Goal: Transaction & Acquisition: Purchase product/service

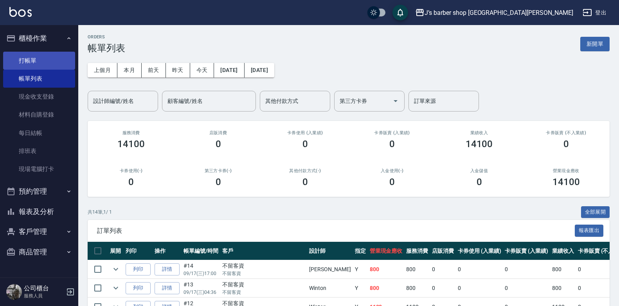
click at [34, 59] on link "打帳單" at bounding box center [39, 61] width 72 height 18
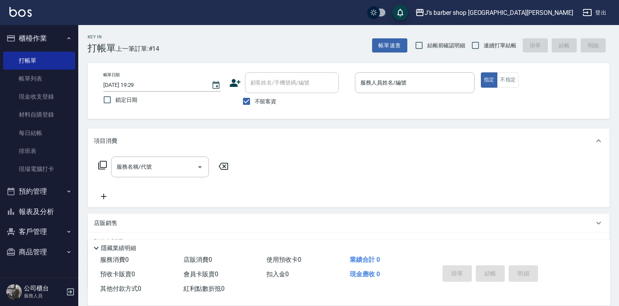
click at [263, 104] on span "不留客資" at bounding box center [266, 101] width 22 height 8
drag, startPoint x: 263, startPoint y: 104, endPoint x: 255, endPoint y: 106, distance: 8.0
click at [260, 106] on label "不留客資" at bounding box center [257, 101] width 38 height 16
click at [255, 106] on input "不留客資" at bounding box center [246, 101] width 16 height 16
checkbox input "false"
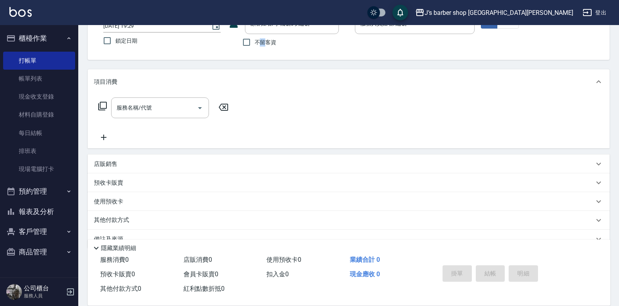
scroll to position [77, 0]
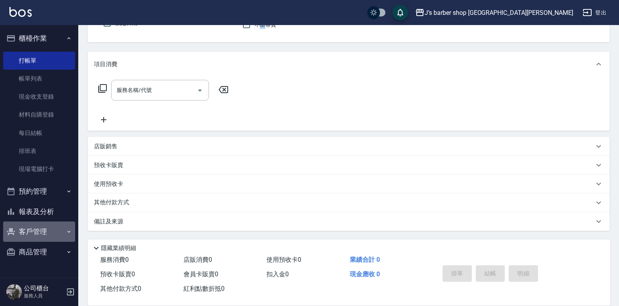
click at [30, 239] on button "客戶管理" at bounding box center [39, 232] width 72 height 20
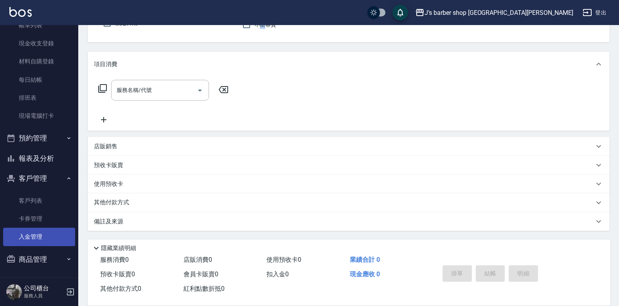
scroll to position [54, 0]
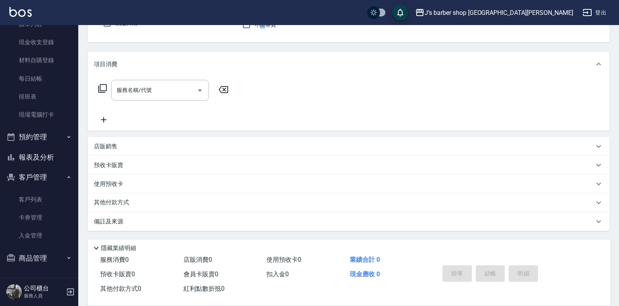
click at [45, 256] on button "商品管理" at bounding box center [39, 258] width 72 height 20
click at [48, 173] on button "客戶管理" at bounding box center [39, 177] width 72 height 20
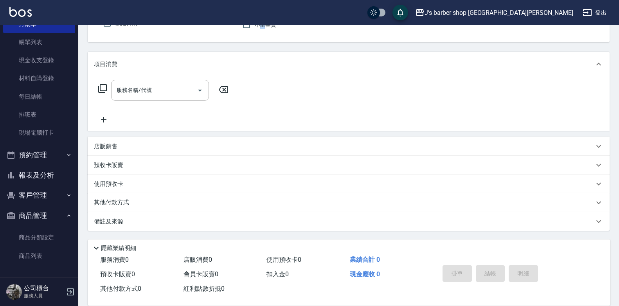
scroll to position [36, 0]
click at [39, 195] on button "客戶管理" at bounding box center [39, 195] width 72 height 20
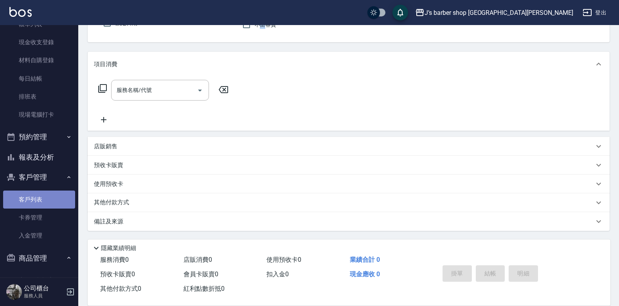
click at [41, 204] on link "客戶列表" at bounding box center [39, 200] width 72 height 18
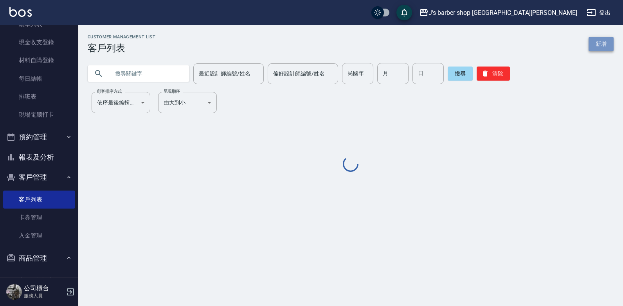
click at [596, 43] on link "新增" at bounding box center [601, 44] width 25 height 14
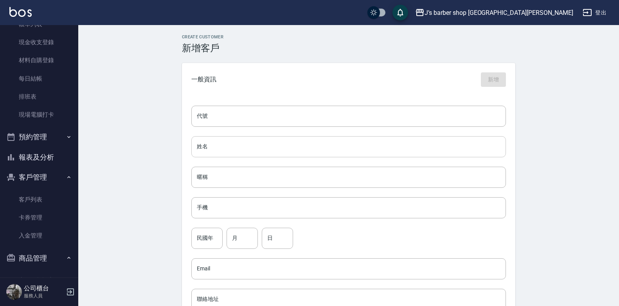
click at [263, 149] on input "姓名" at bounding box center [348, 146] width 315 height 21
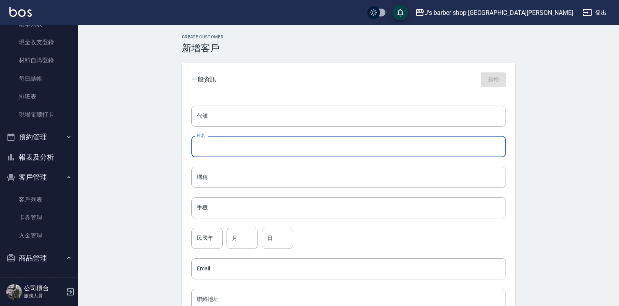
type input "h"
type input "ㄧㄜ"
type input "k"
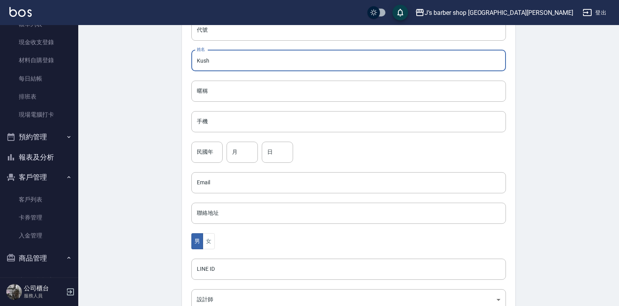
scroll to position [78, 0]
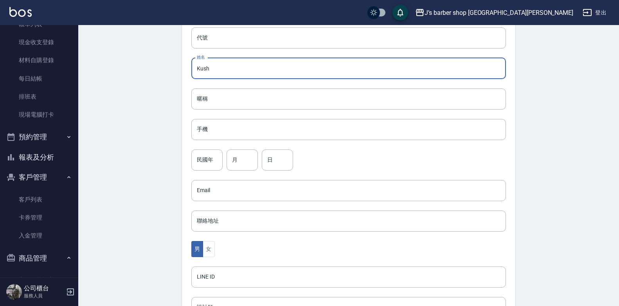
type input "Kush"
click at [255, 141] on div "代號 代號 姓名 Kush 姓名 暱稱 暱稱 手機 手機 民國年 民國年 月 月 日 日 Email Email 聯絡地址 聯絡地址 男 女 LINE ID …" at bounding box center [349, 208] width 334 height 380
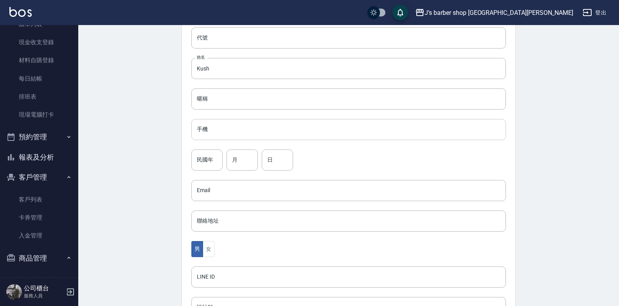
click at [262, 135] on input "手機" at bounding box center [348, 129] width 315 height 21
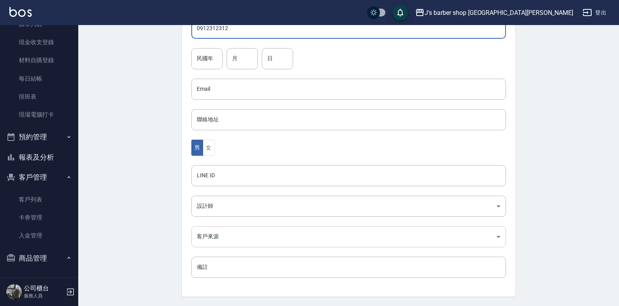
scroll to position [204, 0]
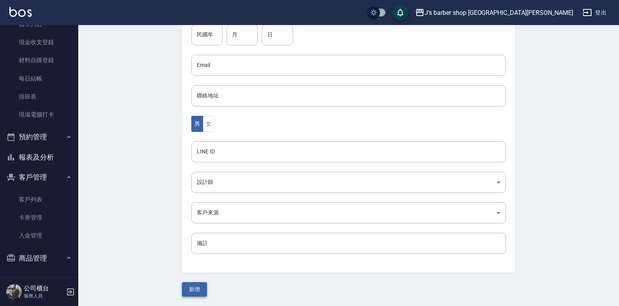
type input "0912312312"
click at [204, 285] on button "新增" at bounding box center [194, 289] width 25 height 14
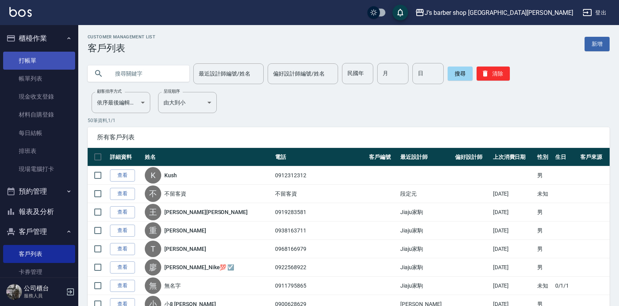
click at [54, 59] on link "打帳單" at bounding box center [39, 61] width 72 height 18
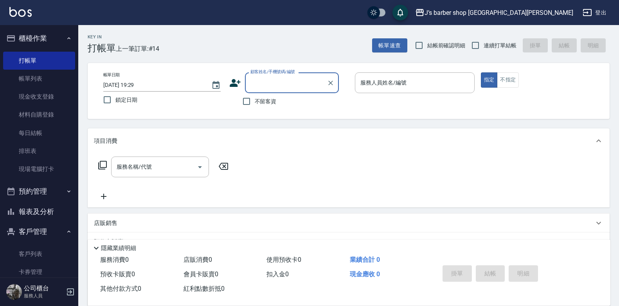
click at [280, 88] on input "顧客姓名/手機號碼/編號" at bounding box center [286, 83] width 75 height 14
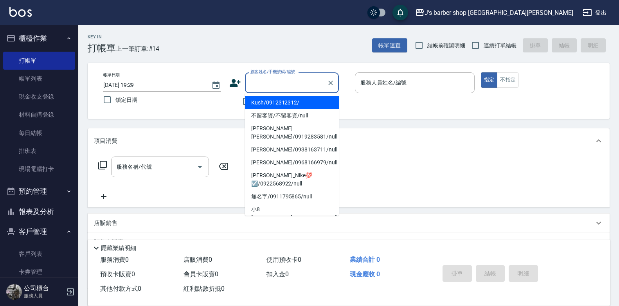
type input "ㄜ"
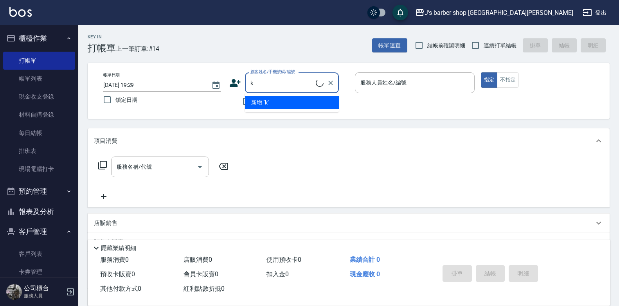
type input "Kush/0912312312/"
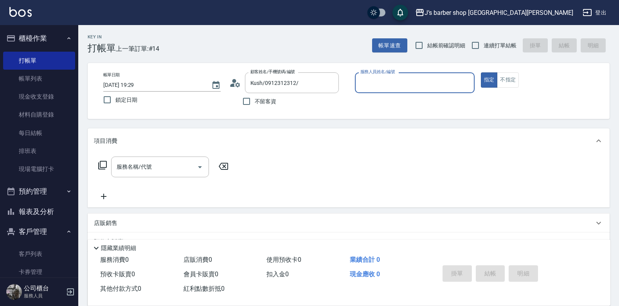
click at [390, 91] on div "服務人員姓名/編號" at bounding box center [415, 82] width 120 height 21
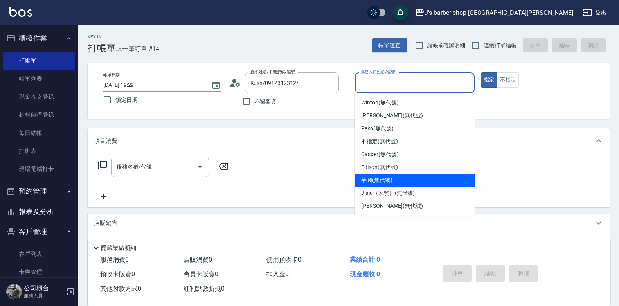
click at [385, 172] on div "Edison (無代號)" at bounding box center [415, 167] width 120 height 13
type input "Edison(無代號)"
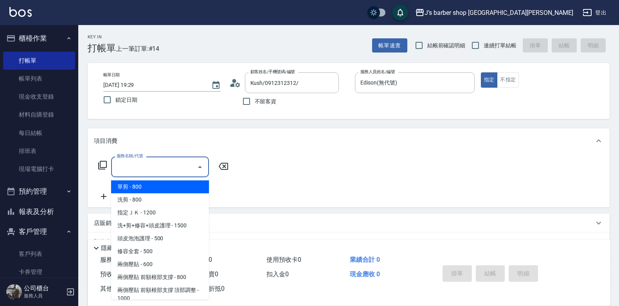
click at [126, 164] on input "服務名稱/代號" at bounding box center [154, 167] width 79 height 14
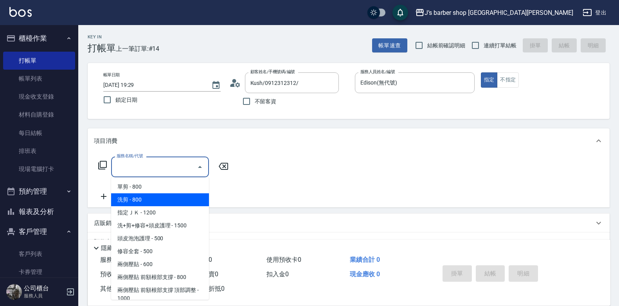
click at [145, 203] on span "洗剪 - 800" at bounding box center [160, 199] width 98 height 13
type input "洗剪(101)"
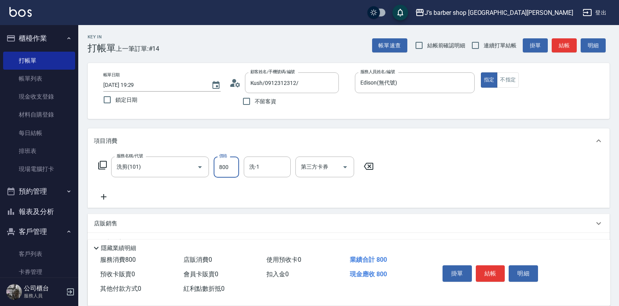
click at [225, 169] on input "800" at bounding box center [226, 167] width 25 height 21
type input "600"
click at [494, 273] on button "結帳" at bounding box center [490, 273] width 29 height 16
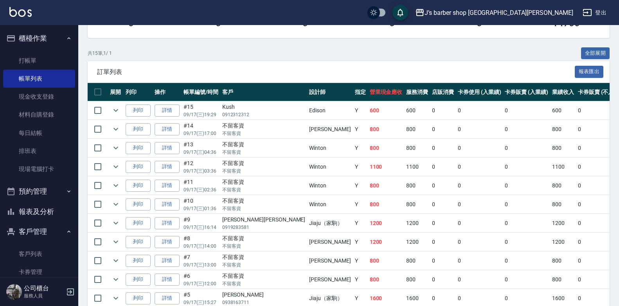
scroll to position [78, 0]
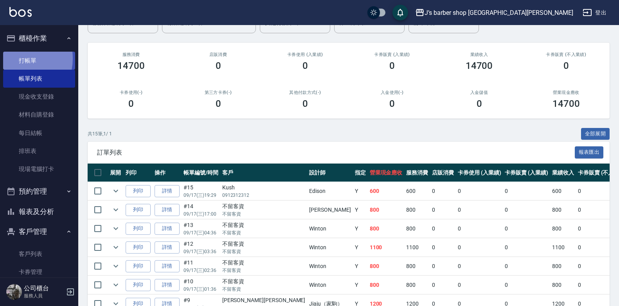
click at [19, 58] on link "打帳單" at bounding box center [39, 61] width 72 height 18
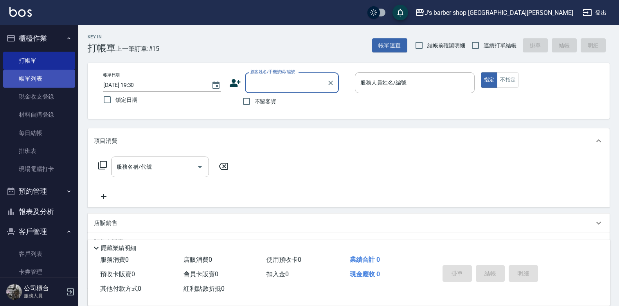
click at [27, 73] on link "帳單列表" at bounding box center [39, 79] width 72 height 18
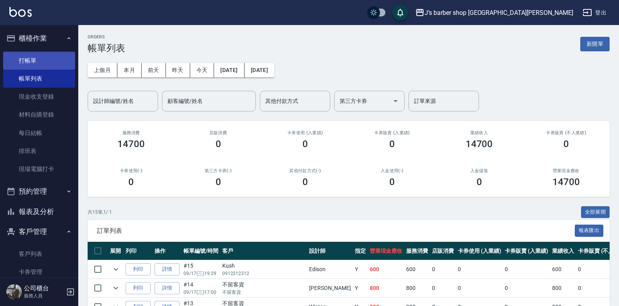
click at [56, 53] on link "打帳單" at bounding box center [39, 61] width 72 height 18
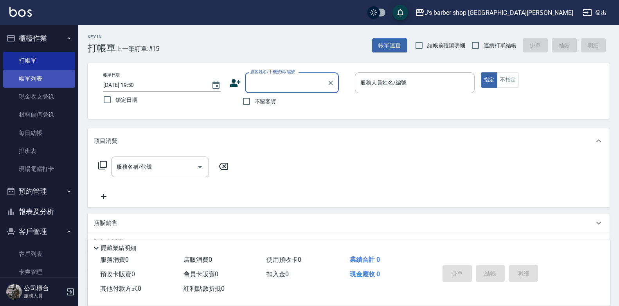
click at [60, 81] on link "帳單列表" at bounding box center [39, 79] width 72 height 18
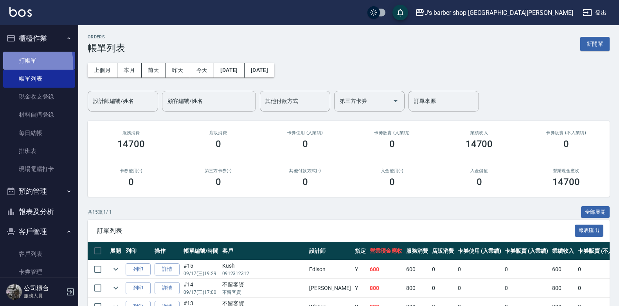
click at [23, 63] on link "打帳單" at bounding box center [39, 61] width 72 height 18
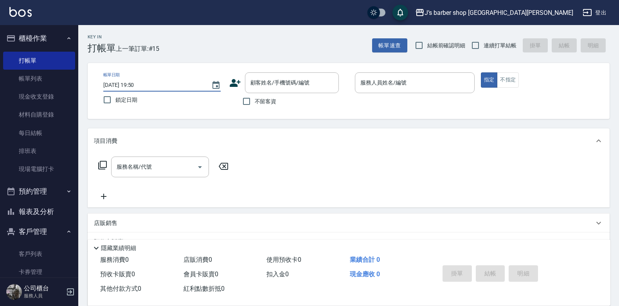
click at [135, 83] on input "[DATE] 19:50" at bounding box center [153, 85] width 100 height 13
click at [409, 92] on div "服務人員姓名/編號" at bounding box center [415, 82] width 120 height 21
type input "[DATE] 05:50"
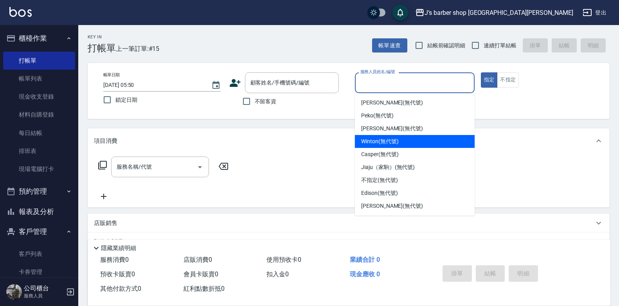
click at [376, 137] on div "Winton (無代號)" at bounding box center [415, 141] width 120 height 13
type input "Winton(無代號)"
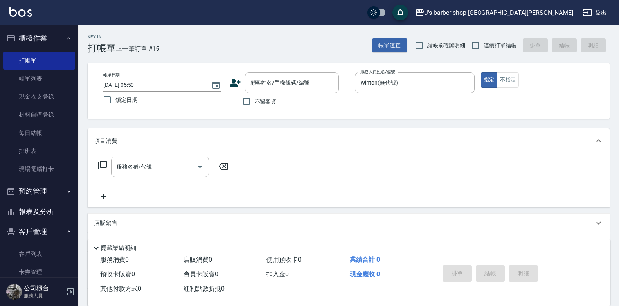
click at [274, 108] on label "不留客資" at bounding box center [257, 101] width 38 height 16
click at [255, 108] on input "不留客資" at bounding box center [246, 101] width 16 height 16
checkbox input "true"
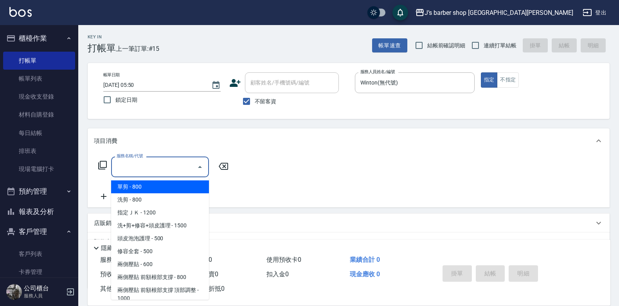
click at [186, 168] on input "服務名稱/代號" at bounding box center [154, 167] width 79 height 14
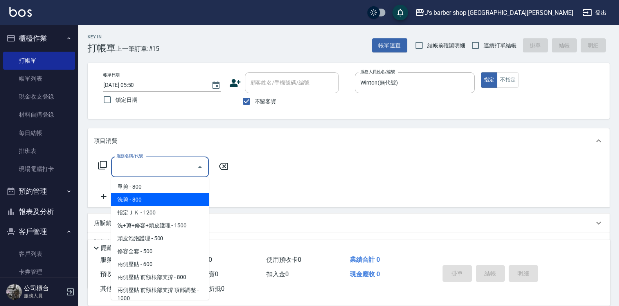
click at [166, 198] on span "洗剪 - 800" at bounding box center [160, 199] width 98 height 13
type input "洗剪(101)"
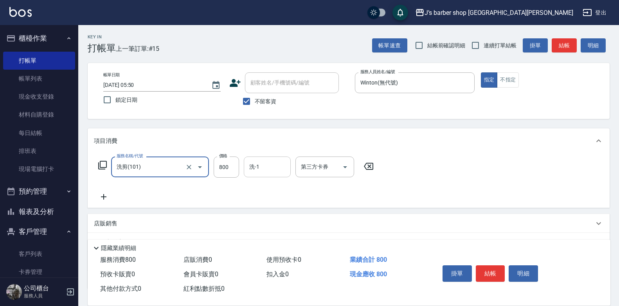
click at [272, 164] on input "洗-1" at bounding box center [267, 167] width 40 height 14
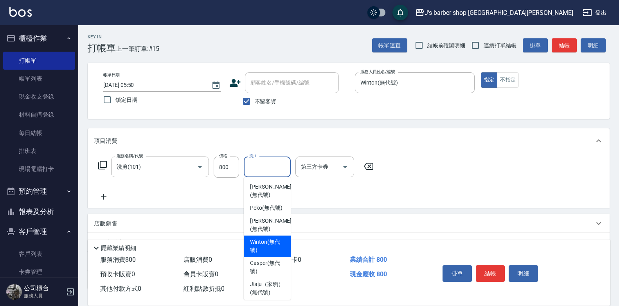
click at [267, 248] on span "Winton (無代號)" at bounding box center [267, 246] width 34 height 16
type input "Winton(無代號)"
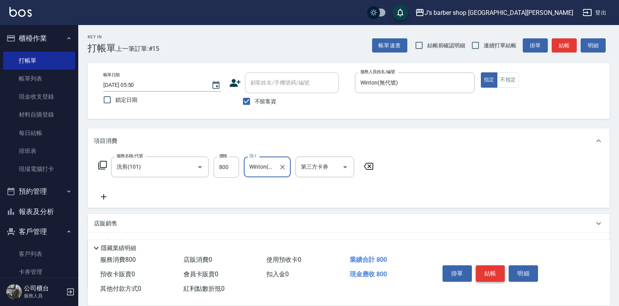
click at [487, 265] on button "結帳" at bounding box center [490, 273] width 29 height 16
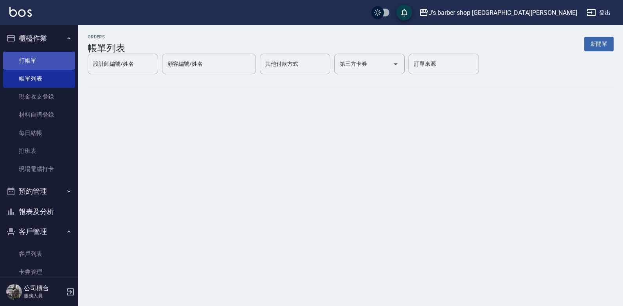
click at [56, 64] on link "打帳單" at bounding box center [39, 61] width 72 height 18
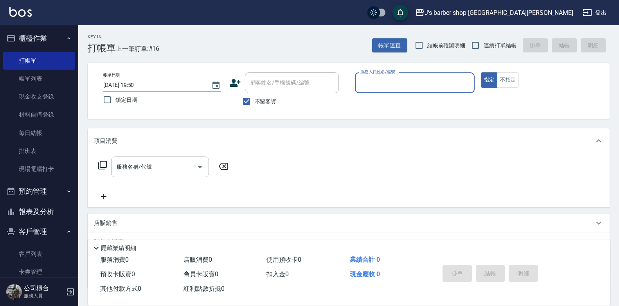
click at [136, 83] on input "[DATE] 19:50" at bounding box center [153, 85] width 100 height 13
type input "[DATE] 06:50"
click at [361, 80] on input "服務人員姓名/編號" at bounding box center [415, 83] width 113 height 14
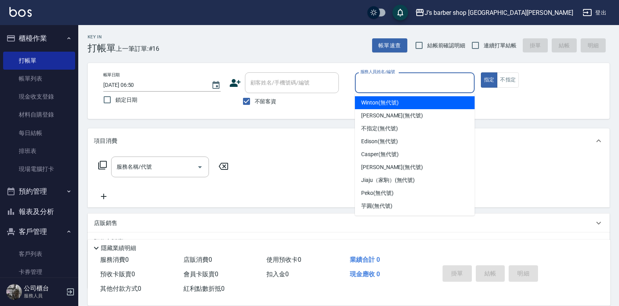
click at [373, 108] on div "Winton (無代號)" at bounding box center [415, 102] width 120 height 13
type input "Winton(無代號)"
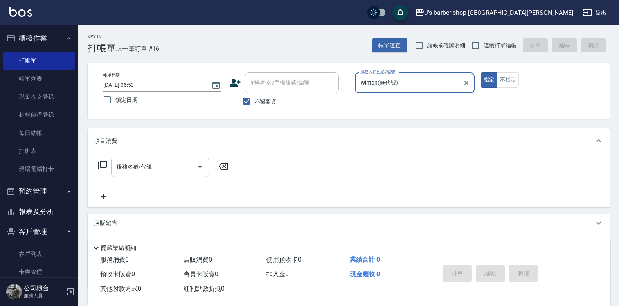
click at [195, 163] on button "Open" at bounding box center [200, 167] width 13 height 13
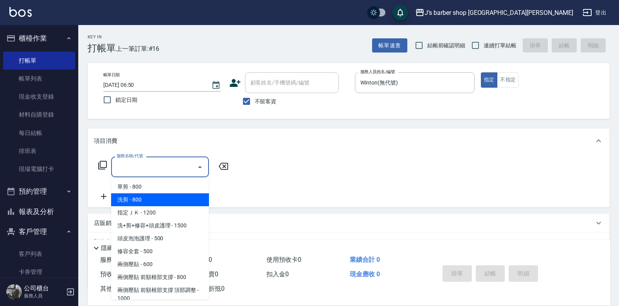
click at [162, 194] on span "洗剪 - 800" at bounding box center [160, 199] width 98 height 13
type input "洗剪(101)"
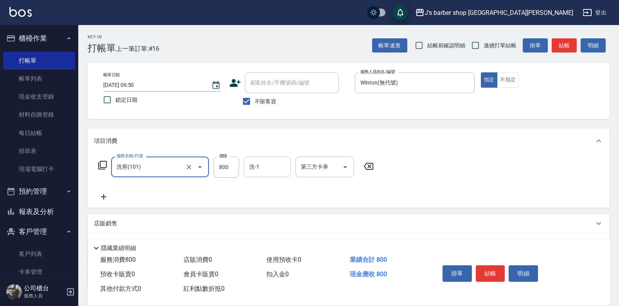
click at [280, 158] on div "洗-1" at bounding box center [267, 167] width 47 height 21
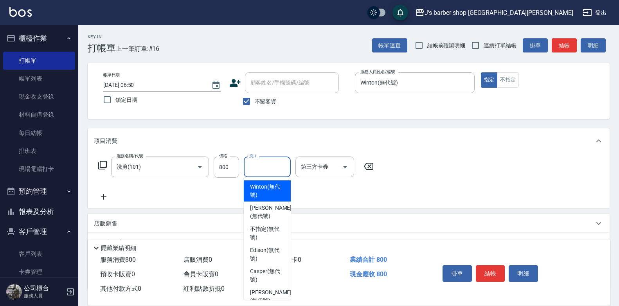
click at [276, 195] on span "Winton (無代號)" at bounding box center [267, 191] width 34 height 16
type input "Winton(無代號)"
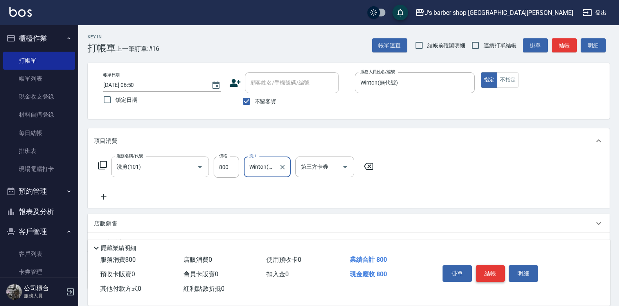
click at [478, 268] on button "結帳" at bounding box center [490, 273] width 29 height 16
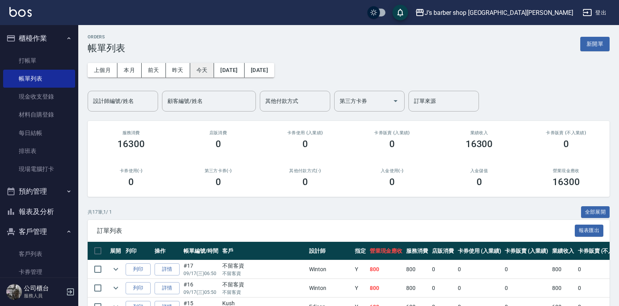
click at [205, 68] on button "今天" at bounding box center [202, 70] width 24 height 14
click at [136, 107] on input "設計師編號/姓名" at bounding box center [122, 101] width 63 height 14
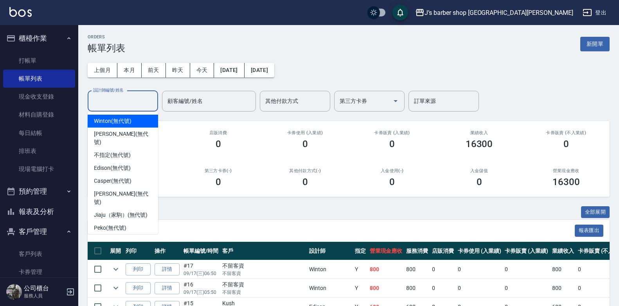
click at [133, 123] on div "Winton (無代號)" at bounding box center [123, 121] width 70 height 13
type input "Winton(無代號)"
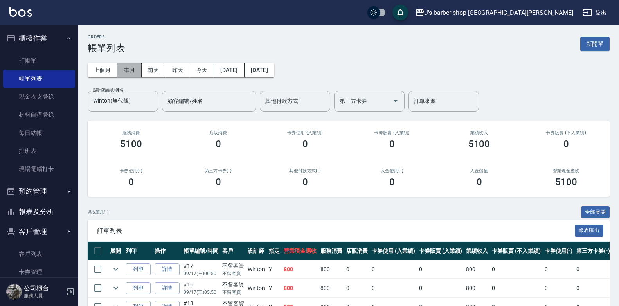
click at [132, 72] on button "本月" at bounding box center [129, 70] width 24 height 14
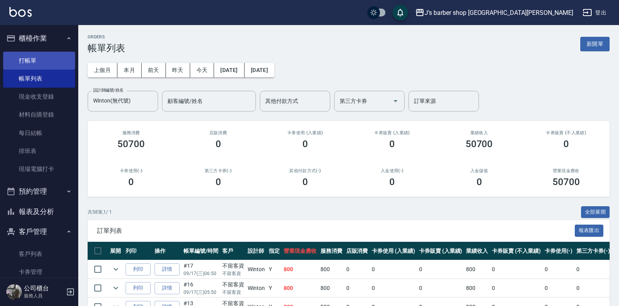
click at [59, 60] on link "打帳單" at bounding box center [39, 61] width 72 height 18
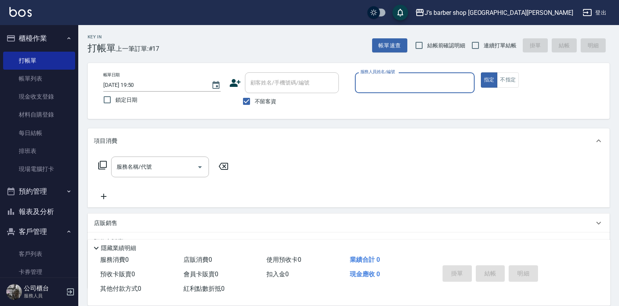
click at [49, 191] on button "預約管理" at bounding box center [39, 191] width 72 height 20
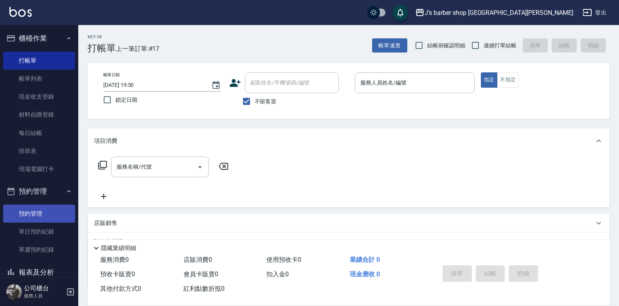
click at [51, 212] on link "預約管理" at bounding box center [39, 214] width 72 height 18
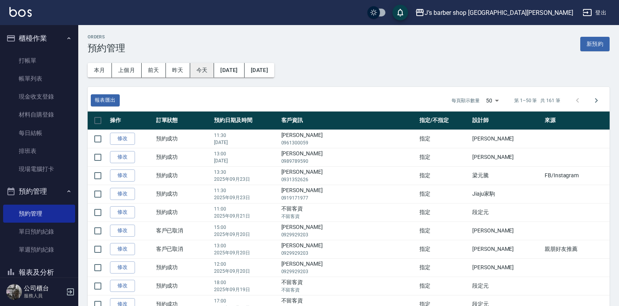
click at [197, 70] on button "今天" at bounding box center [202, 70] width 24 height 14
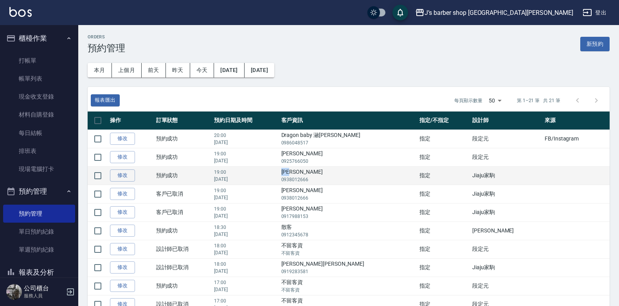
drag, startPoint x: 321, startPoint y: 172, endPoint x: 341, endPoint y: 174, distance: 20.0
click at [341, 174] on td "[PERSON_NAME]富 0938012666" at bounding box center [348, 175] width 139 height 18
copy td "[PERSON_NAME]"
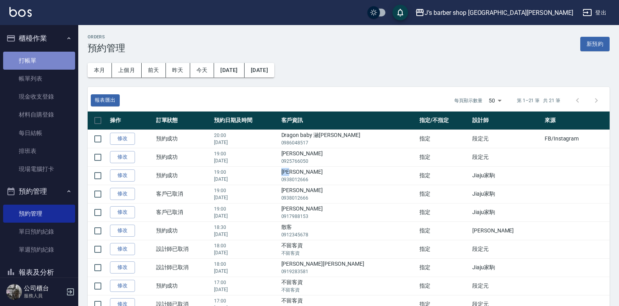
click at [49, 59] on link "打帳單" at bounding box center [39, 61] width 72 height 18
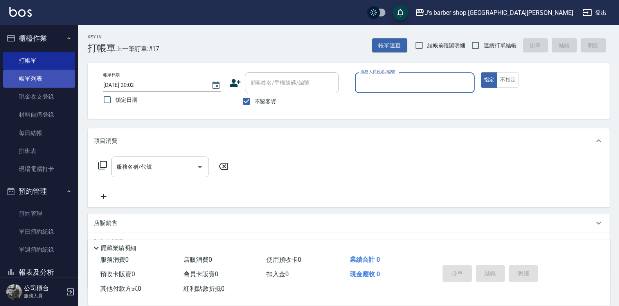
click at [53, 74] on link "帳單列表" at bounding box center [39, 79] width 72 height 18
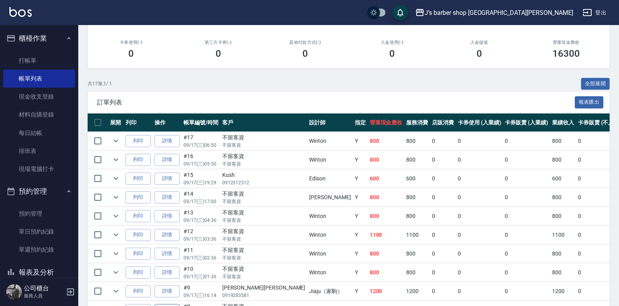
scroll to position [75, 0]
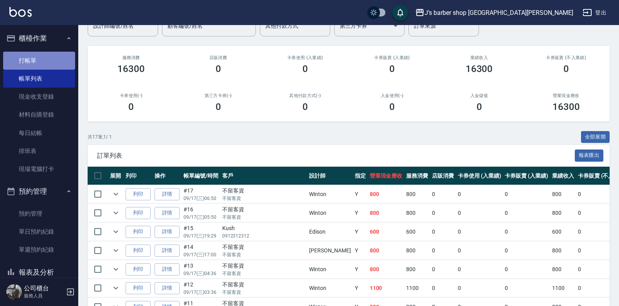
click at [39, 54] on link "打帳單" at bounding box center [39, 61] width 72 height 18
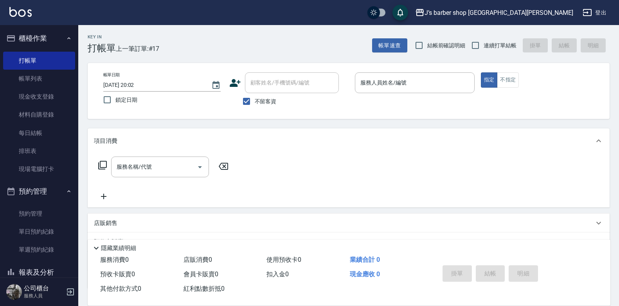
click at [257, 101] on span "不留客資" at bounding box center [266, 101] width 22 height 8
click at [255, 101] on input "不留客資" at bounding box center [246, 101] width 16 height 16
checkbox input "false"
click at [269, 82] on input "顧客姓名/手機號碼/編號" at bounding box center [286, 83] width 75 height 14
paste input "[PERSON_NAME]"
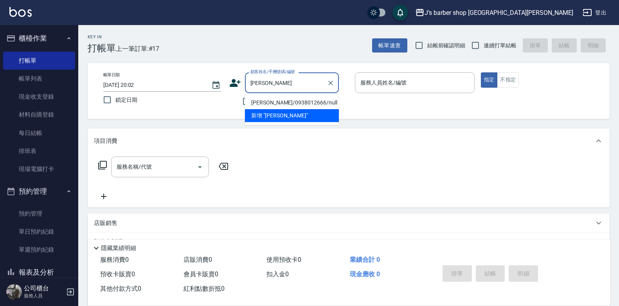
click at [287, 102] on li "[PERSON_NAME]/0938012666/null" at bounding box center [292, 102] width 94 height 13
type input "[PERSON_NAME]/0938012666/null"
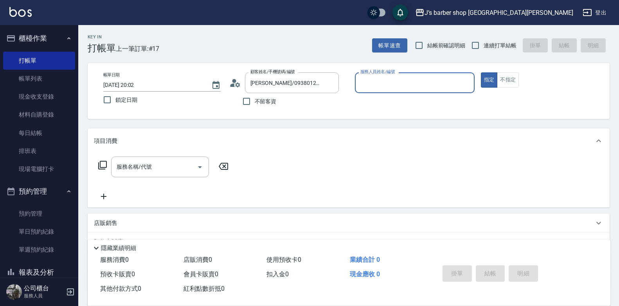
click at [402, 86] on input "服務人員姓名/編號" at bounding box center [415, 83] width 113 height 14
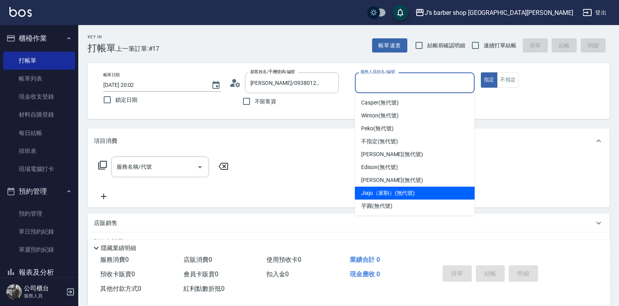
click at [377, 196] on span "Jiaju（家駒） (無代號)" at bounding box center [388, 193] width 54 height 8
type input "Jiaju（家駒）(無代號)"
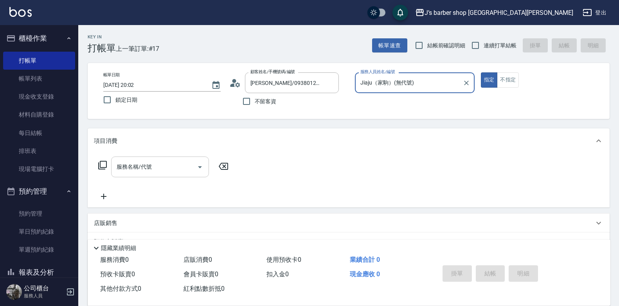
click at [137, 169] on input "服務名稱/代號" at bounding box center [154, 167] width 79 height 14
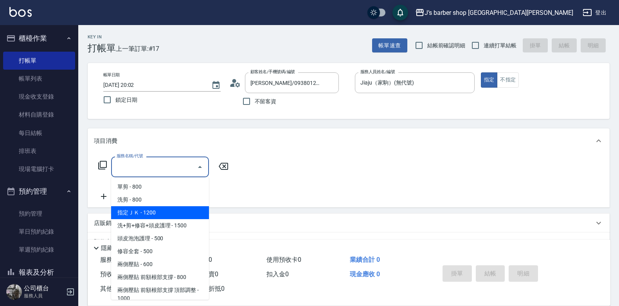
scroll to position [78, 0]
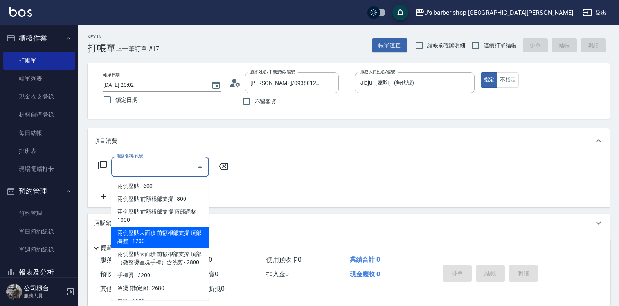
click at [179, 241] on span "兩側壓貼大面積 前額根部支撐 頂部調整 - 1200" at bounding box center [160, 237] width 98 height 21
type input "兩側壓貼大面積 前額根部支撐 頂部調整(Gp3)"
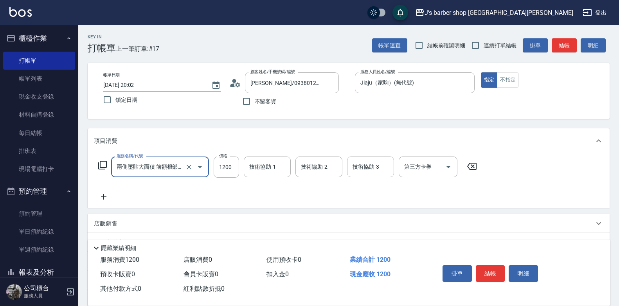
click at [101, 196] on icon at bounding box center [104, 196] width 20 height 9
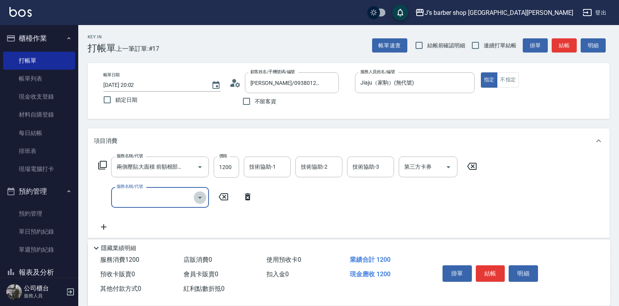
click at [200, 199] on icon "Open" at bounding box center [199, 197] width 9 height 9
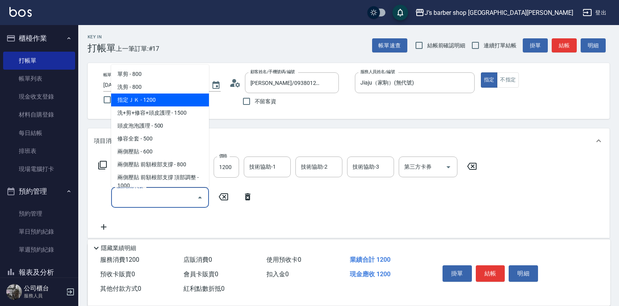
click at [160, 98] on span "指定ＪＫ - 1200" at bounding box center [160, 100] width 98 height 13
type input "指定ＪＫ(102)"
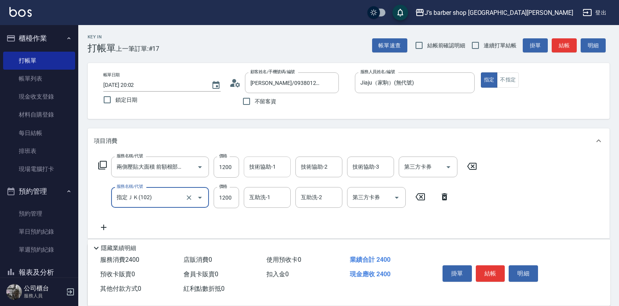
click at [274, 167] on div "技術協助-1 技術協助-1" at bounding box center [267, 167] width 47 height 21
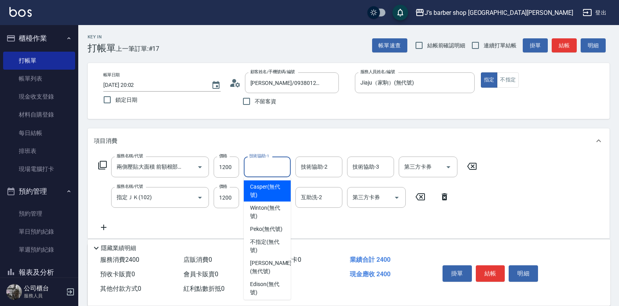
click at [281, 137] on div "項目消費" at bounding box center [344, 141] width 500 height 8
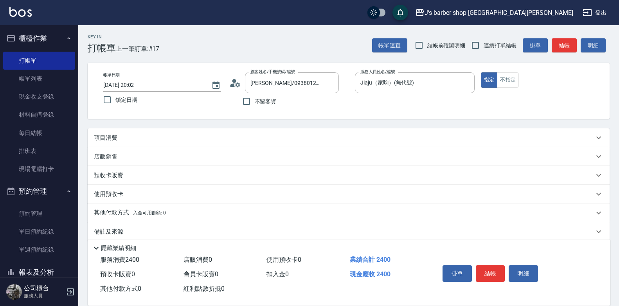
click at [273, 135] on div "項目消費" at bounding box center [344, 138] width 500 height 8
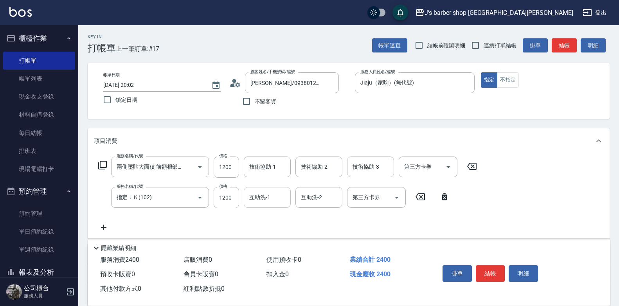
click at [269, 202] on input "互助洗-1" at bounding box center [267, 198] width 40 height 14
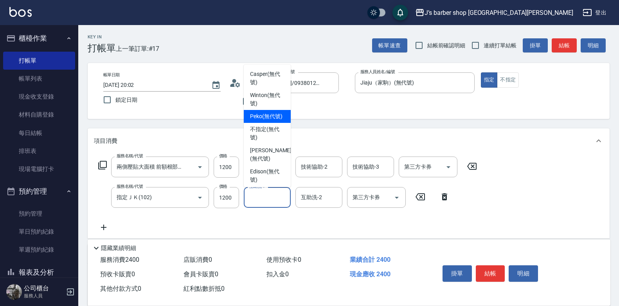
click at [261, 114] on span "Peko (無代號)" at bounding box center [266, 116] width 32 height 8
type input "Peko(無代號)"
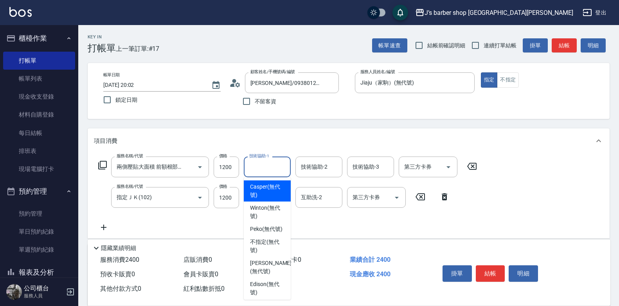
click at [282, 167] on input "技術協助-1" at bounding box center [267, 167] width 40 height 14
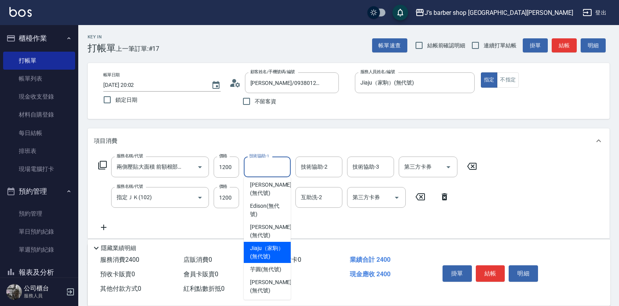
click at [273, 258] on span "Jiaju（家駒） (無代號)" at bounding box center [267, 252] width 34 height 16
type input "Jiaju（家駒）(無代號)"
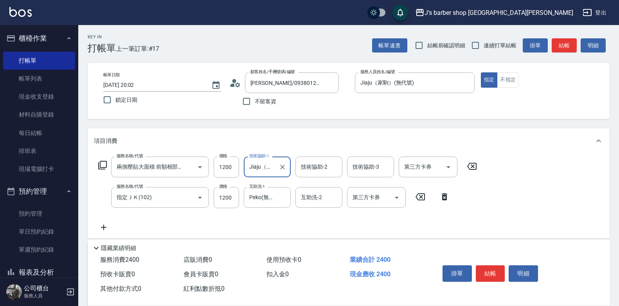
click at [287, 133] on div "項目消費" at bounding box center [349, 140] width 522 height 25
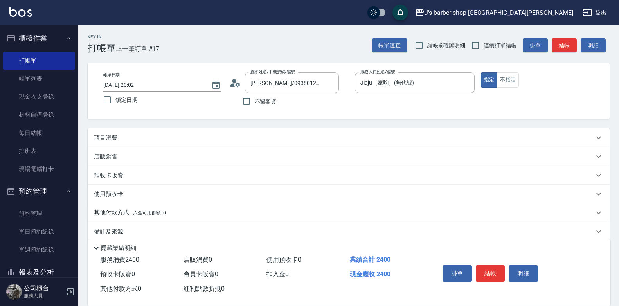
click at [277, 137] on div "項目消費" at bounding box center [344, 138] width 500 height 8
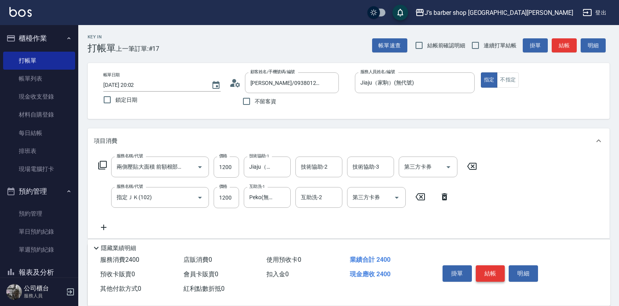
click at [487, 267] on button "結帳" at bounding box center [490, 273] width 29 height 16
